Goal: Information Seeking & Learning: Check status

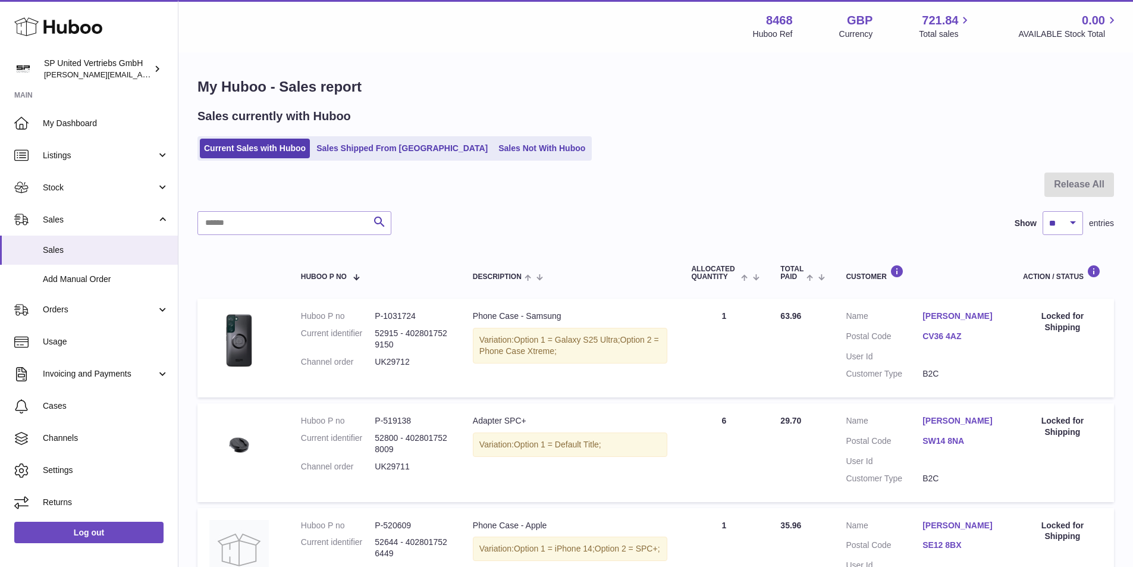
click at [722, 140] on div "Current Sales with Huboo Sales Shipped From Huboo Sales Not With Huboo" at bounding box center [655, 148] width 917 height 24
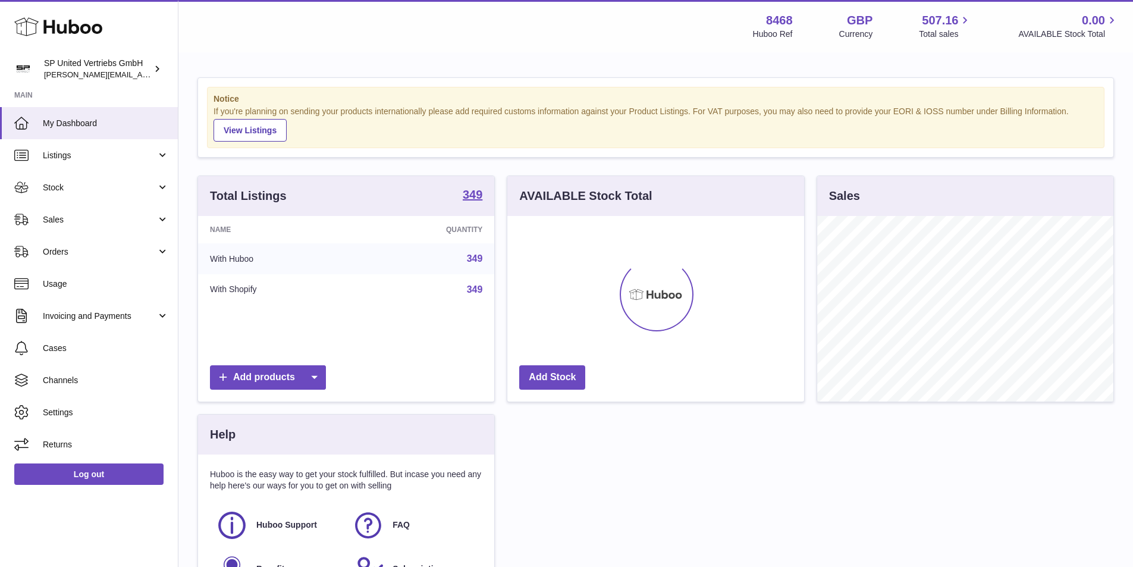
scroll to position [186, 297]
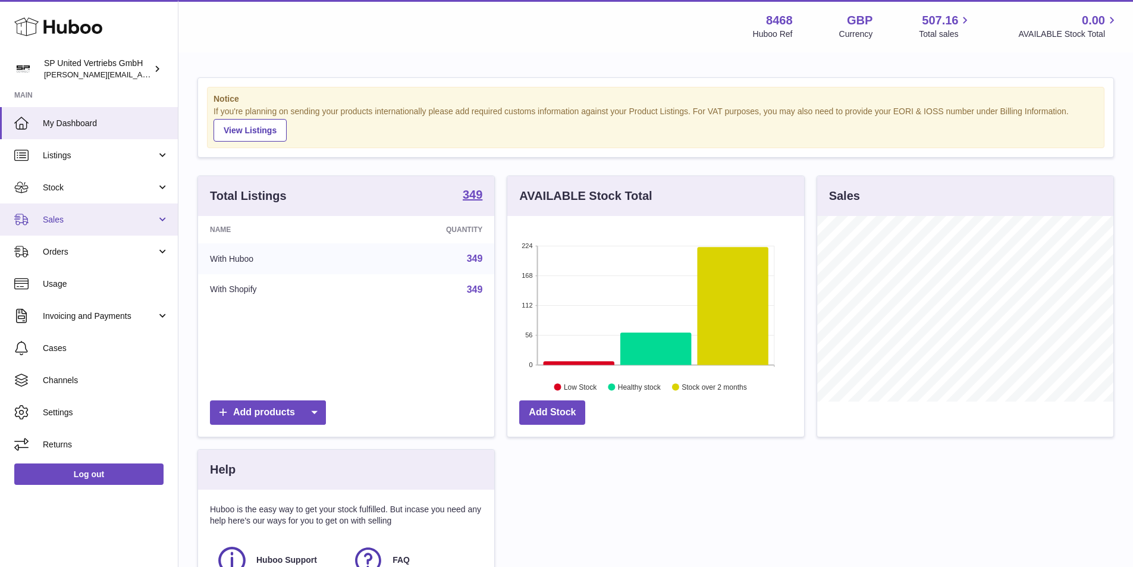
click at [57, 218] on span "Sales" at bounding box center [100, 219] width 114 height 11
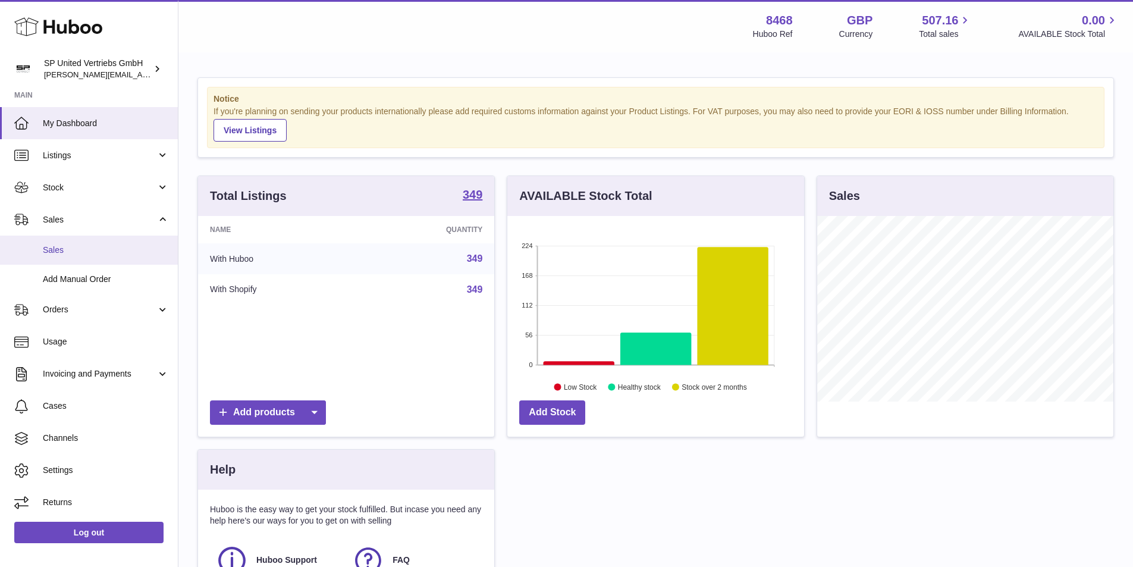
click at [78, 253] on span "Sales" at bounding box center [106, 249] width 126 height 11
